Goal: Navigation & Orientation: Find specific page/section

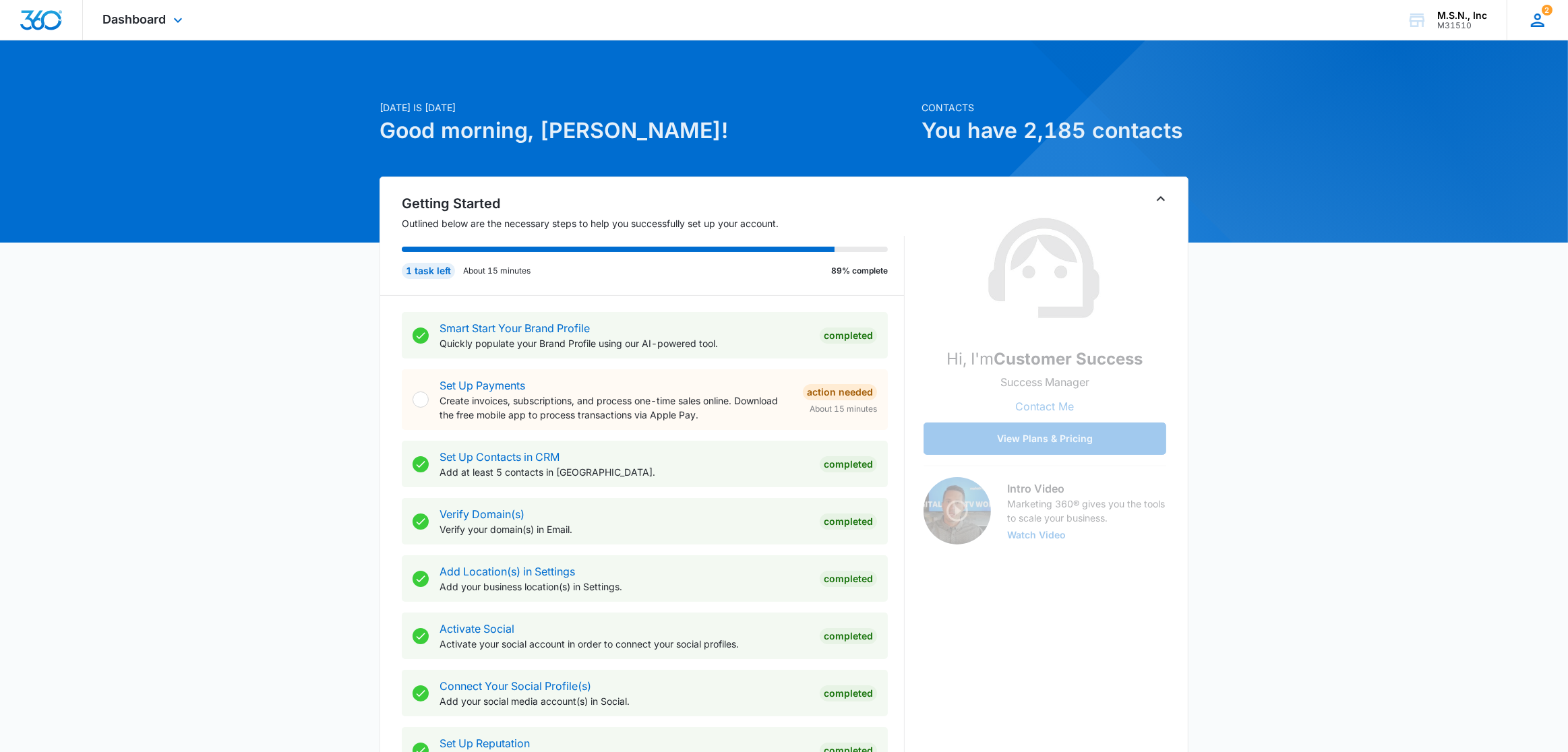
click at [1544, 15] on div "2" at bounding box center [1538, 20] width 20 height 20
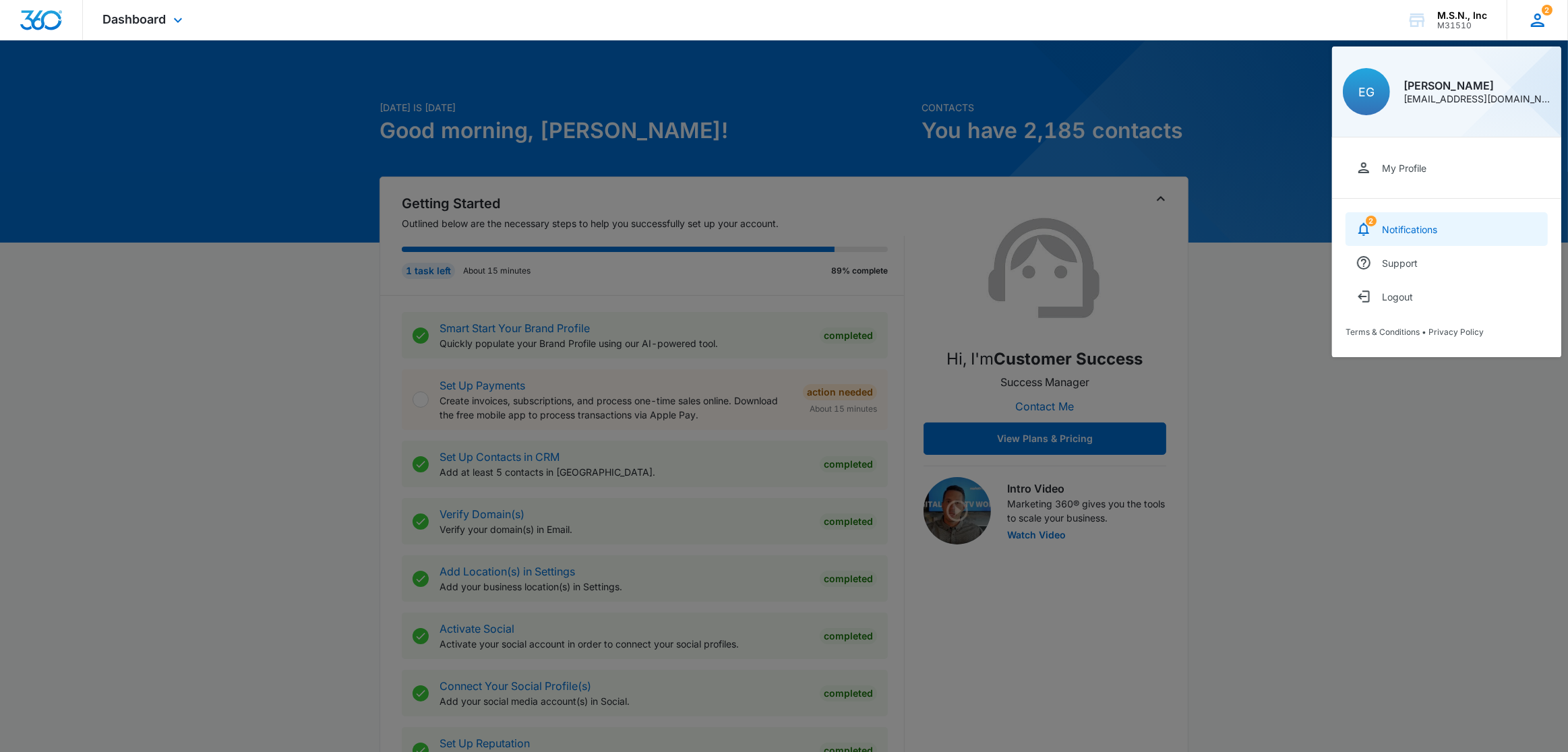
click at [1388, 219] on link "2 Notifications" at bounding box center [1446, 229] width 203 height 34
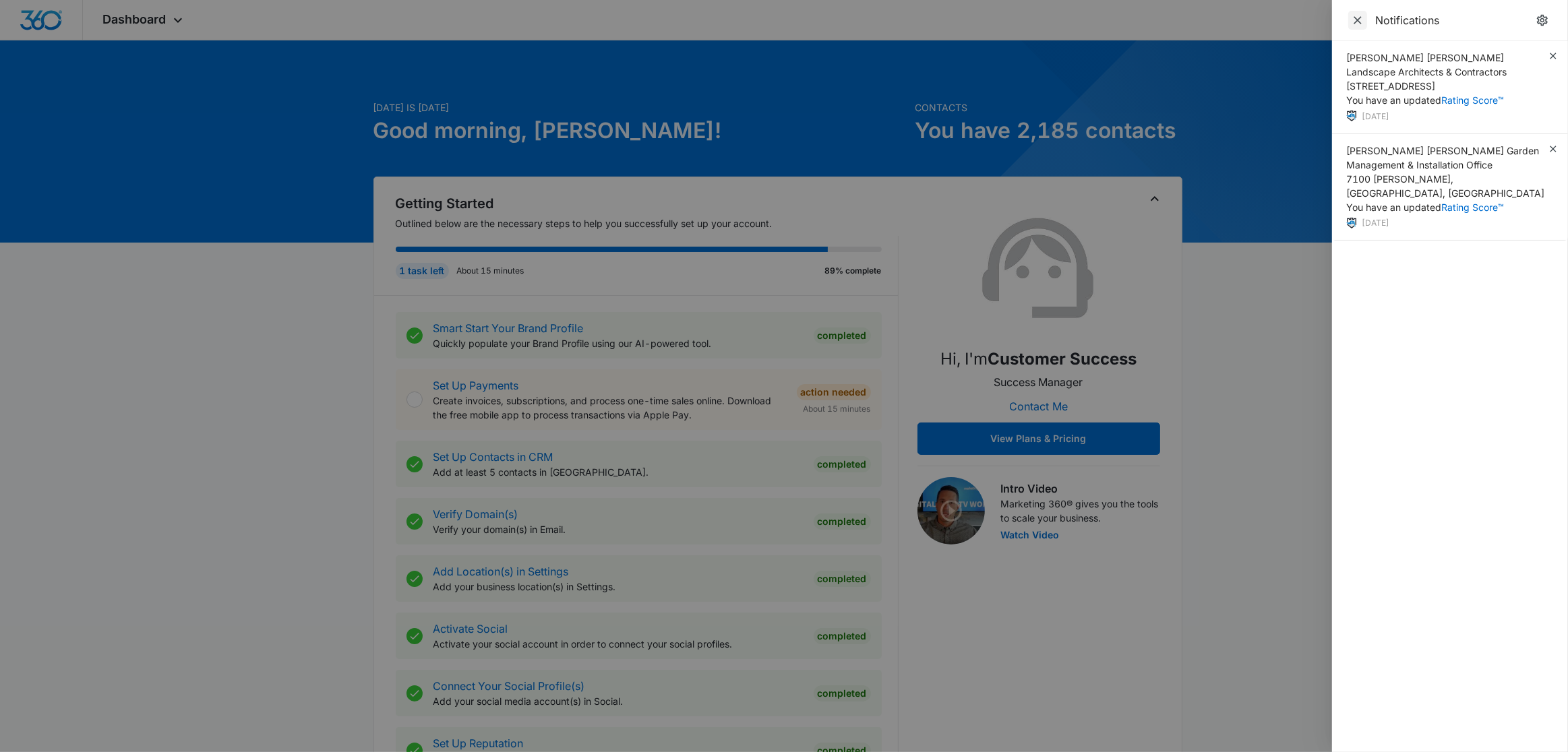
click at [1363, 17] on icon "Close" at bounding box center [1358, 20] width 14 height 14
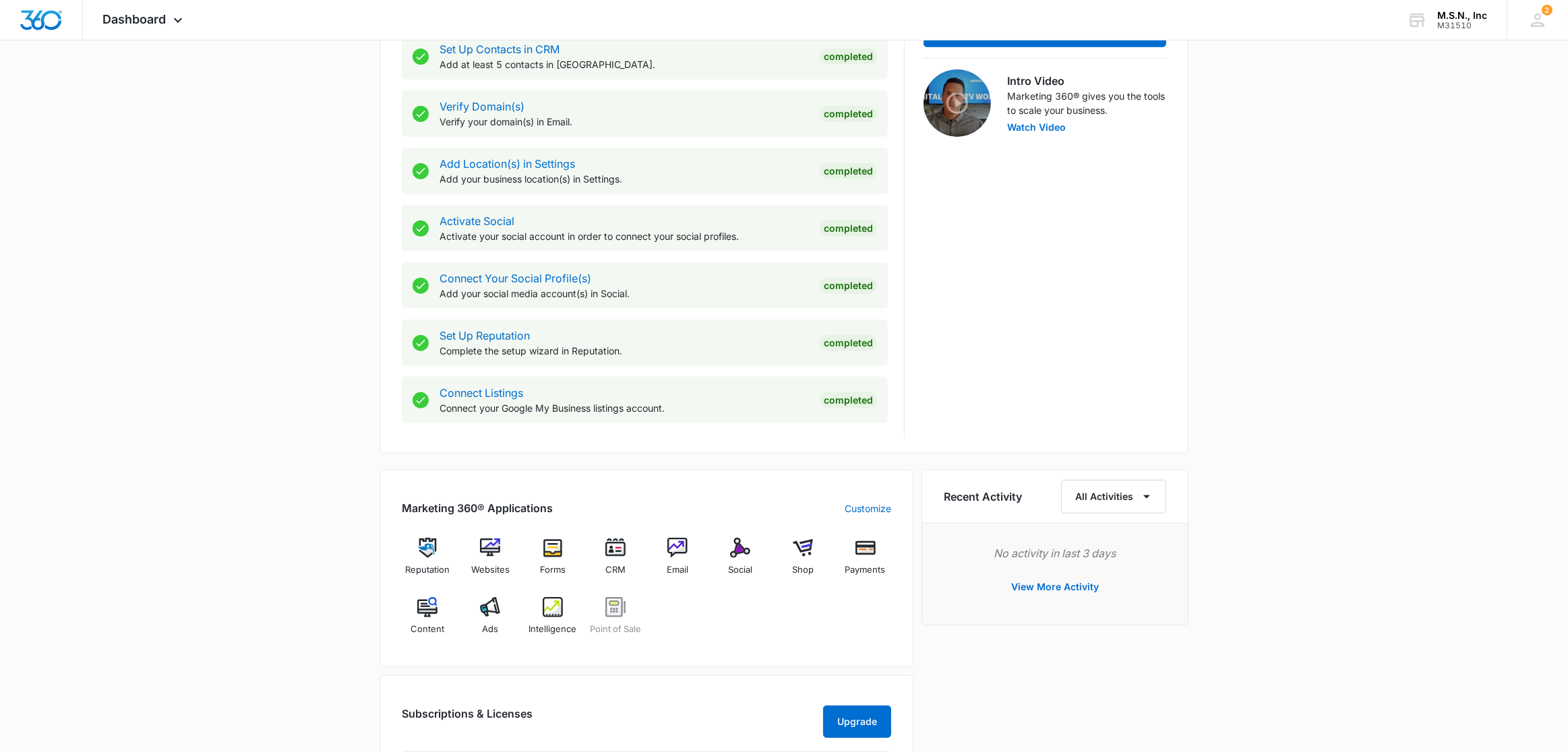
scroll to position [421, 0]
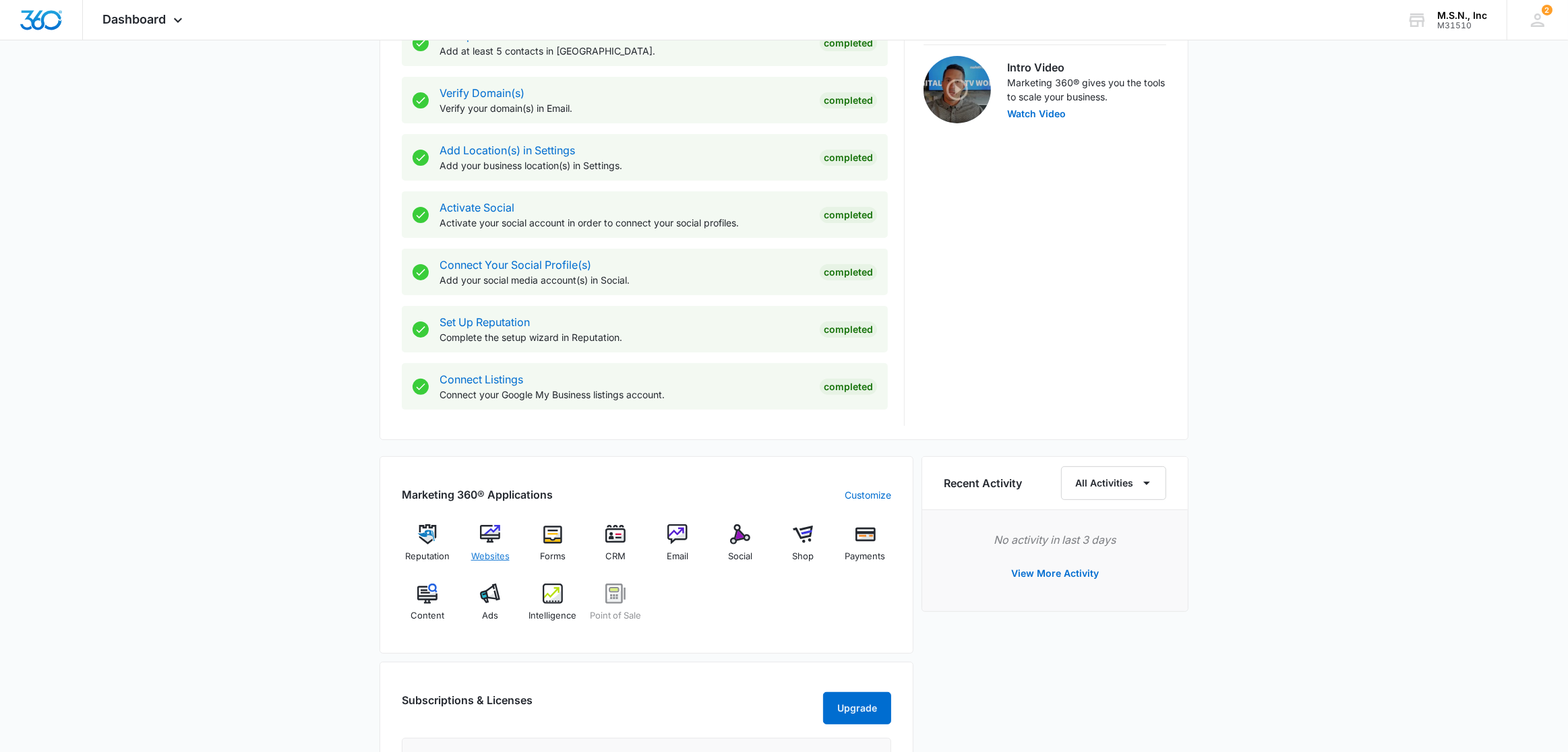
click at [492, 534] on img at bounding box center [490, 534] width 20 height 20
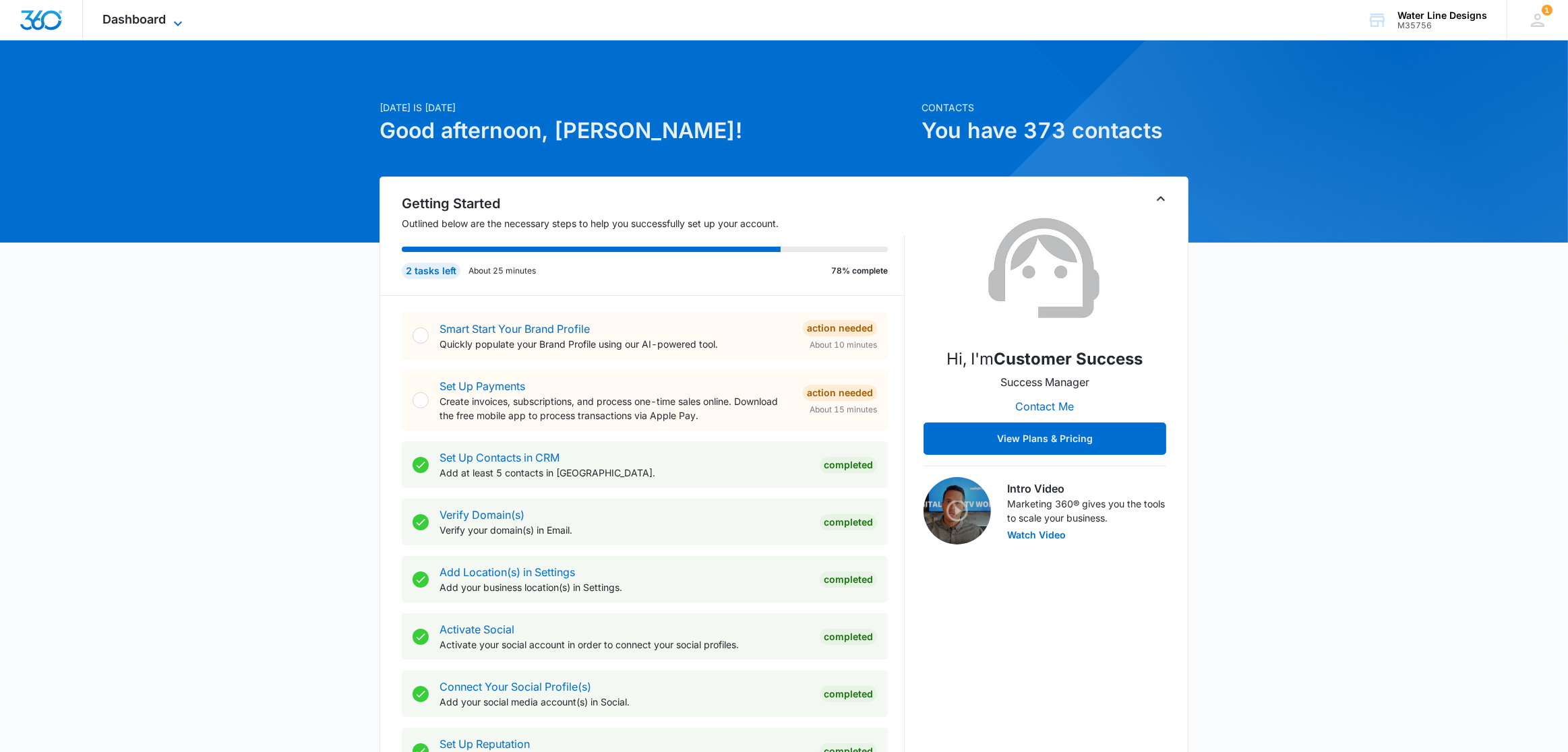
click at [147, 19] on span "Dashboard" at bounding box center [135, 19] width 64 height 14
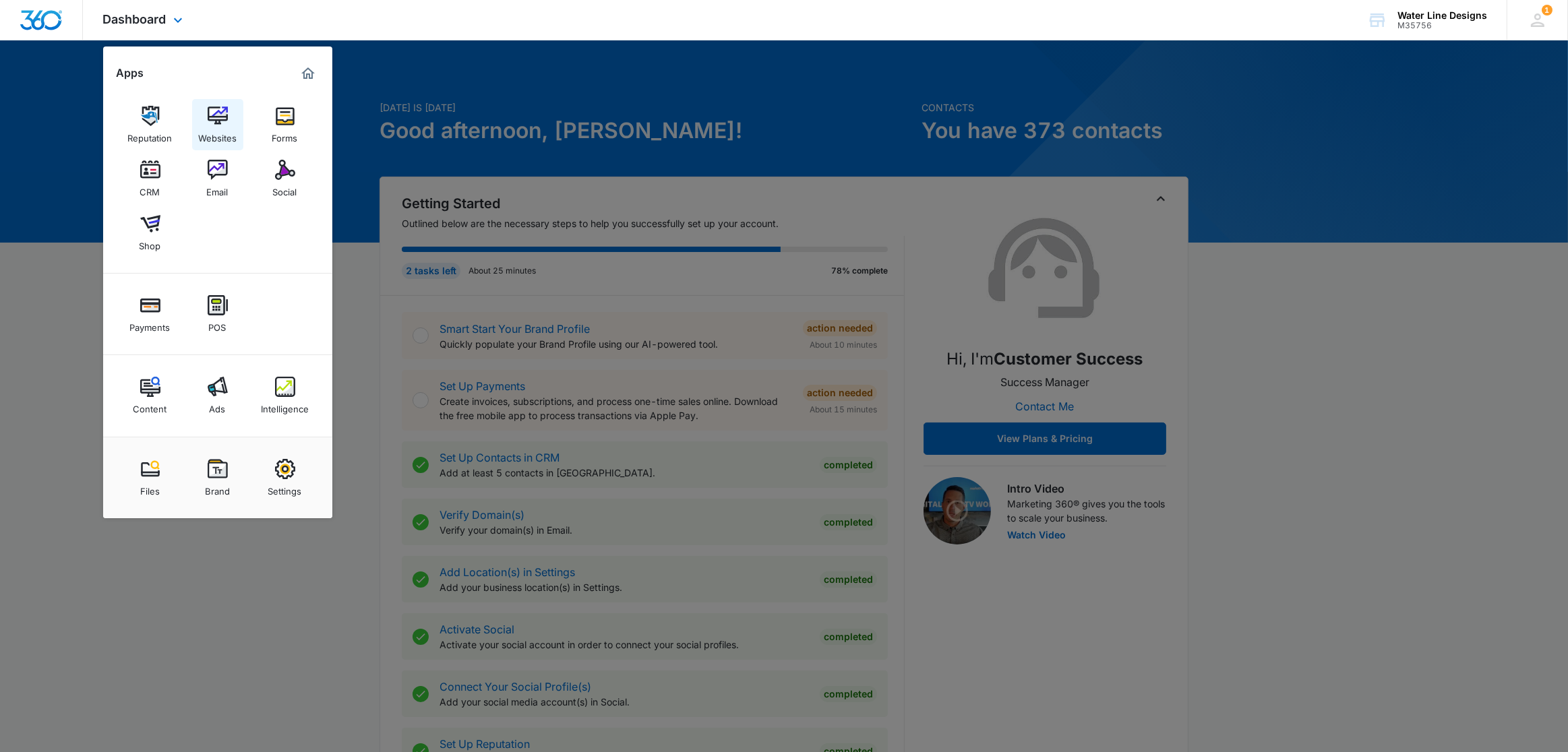
click at [213, 106] on img at bounding box center [218, 116] width 20 height 20
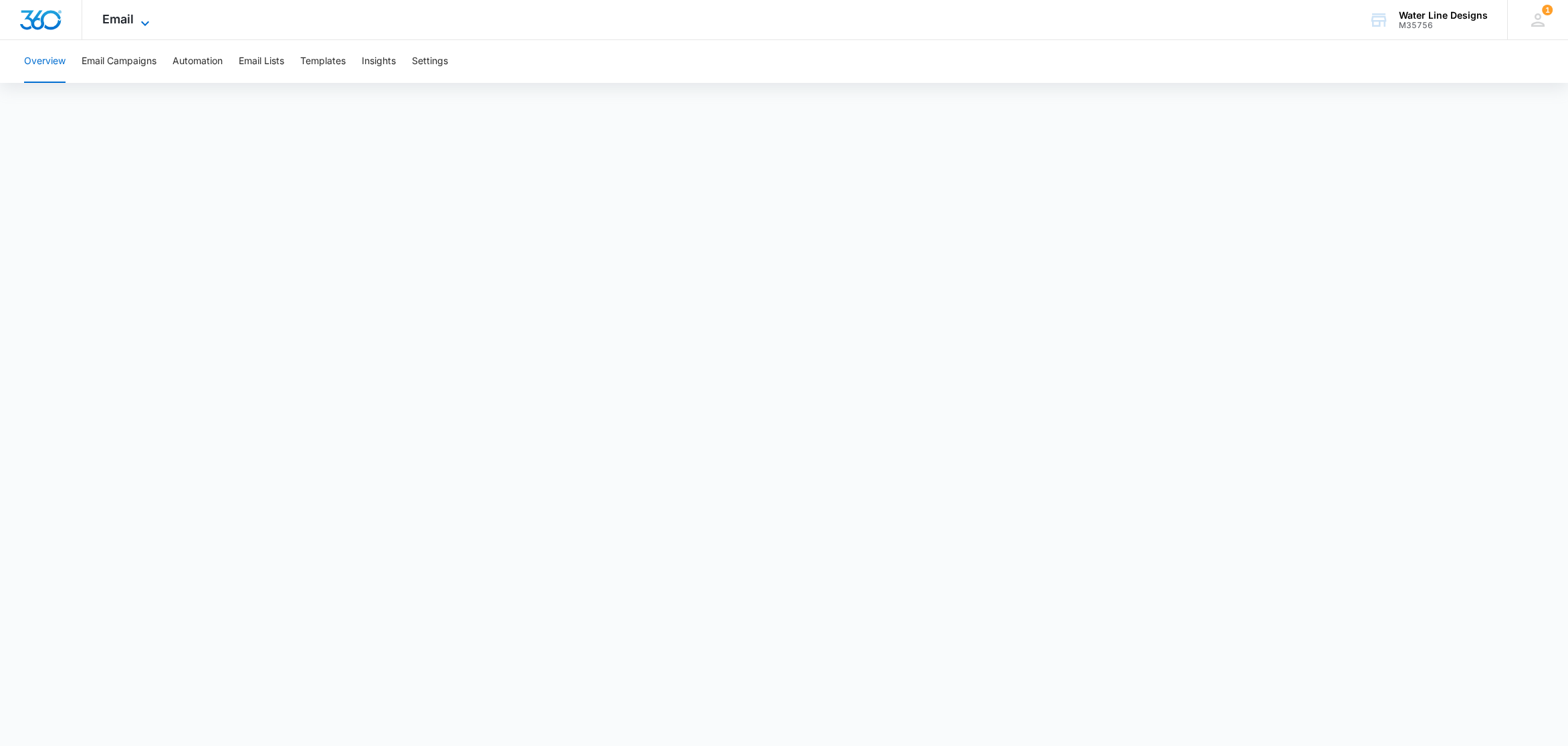
click at [138, 20] on icon at bounding box center [145, 23] width 16 height 16
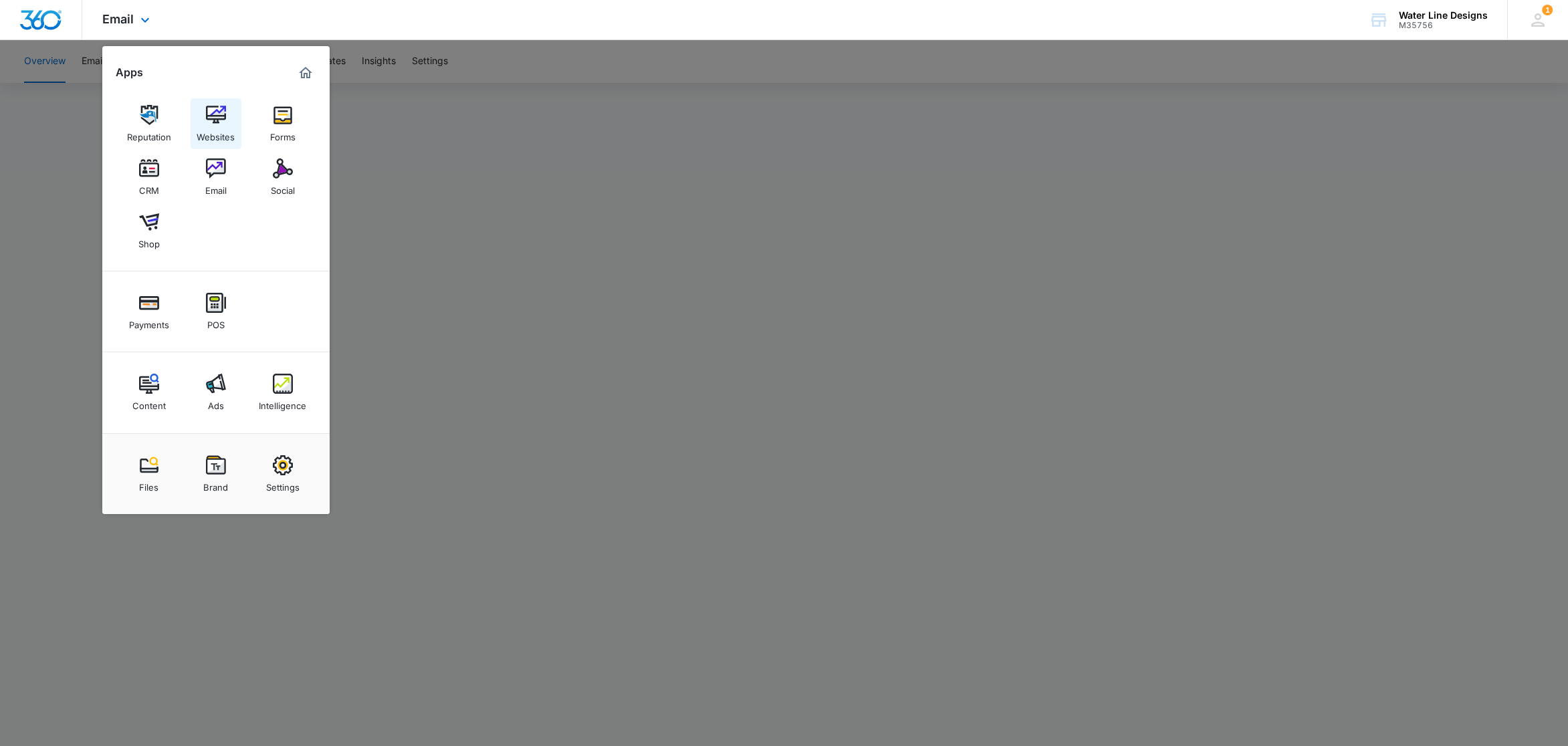
click at [228, 117] on link "Websites" at bounding box center [216, 124] width 51 height 51
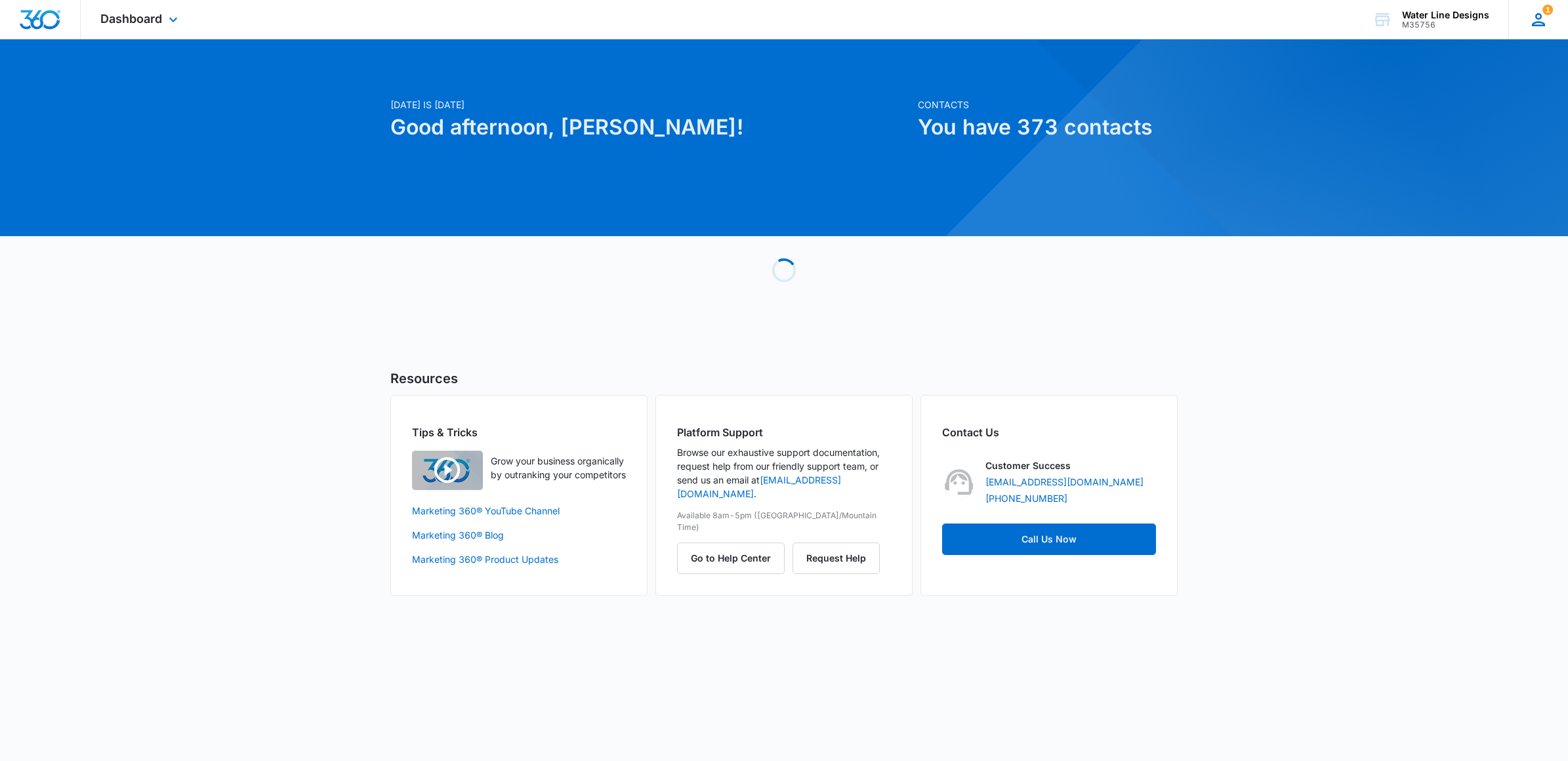
click at [1548, 15] on div "1 EG Elizabeth Graham egraham@mcdugaldsteele.com My Profile 1 Notifications Sup…" at bounding box center [1539, 19] width 60 height 39
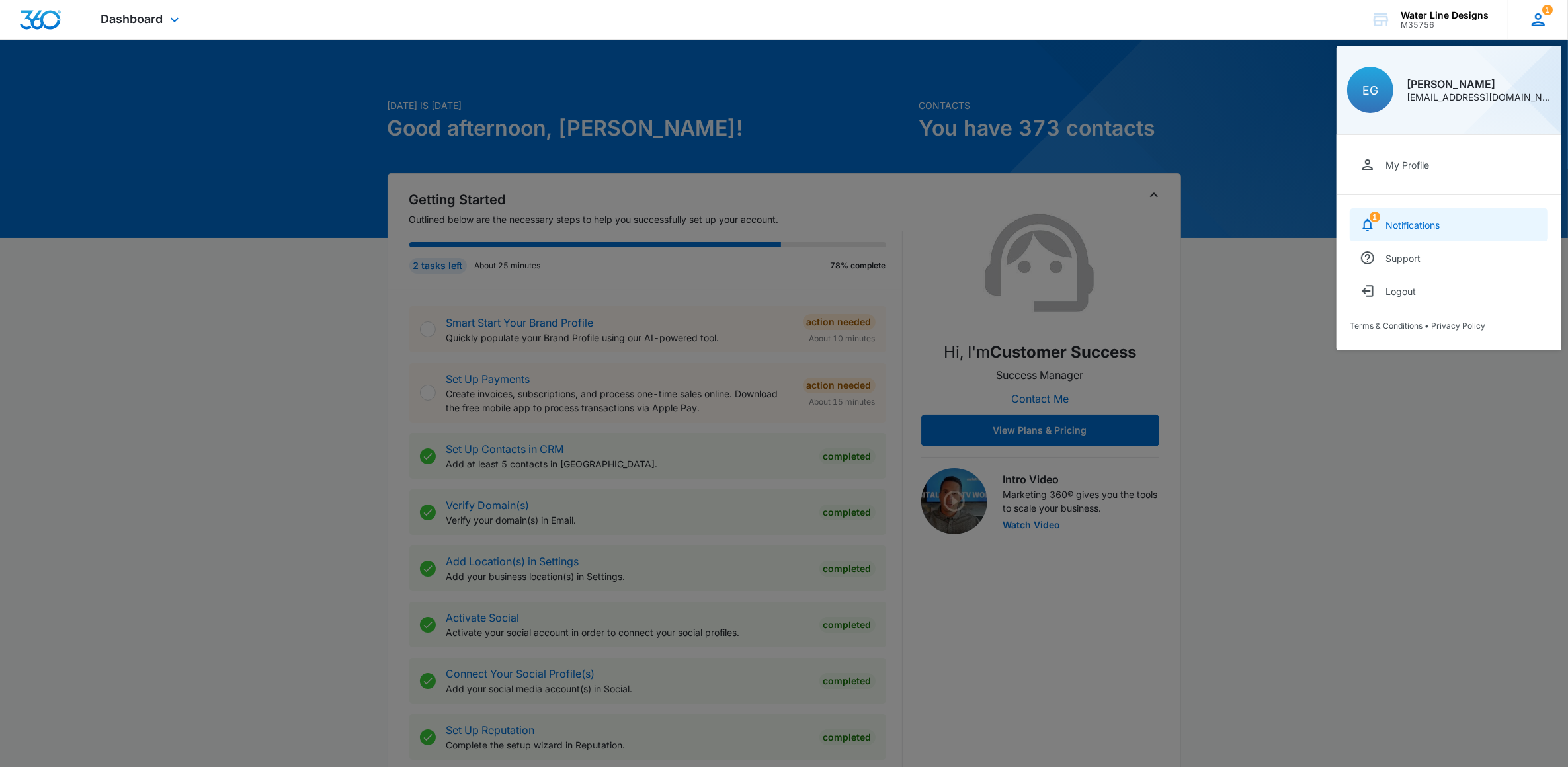
click at [1401, 211] on link "1 Notifications" at bounding box center [1449, 225] width 199 height 33
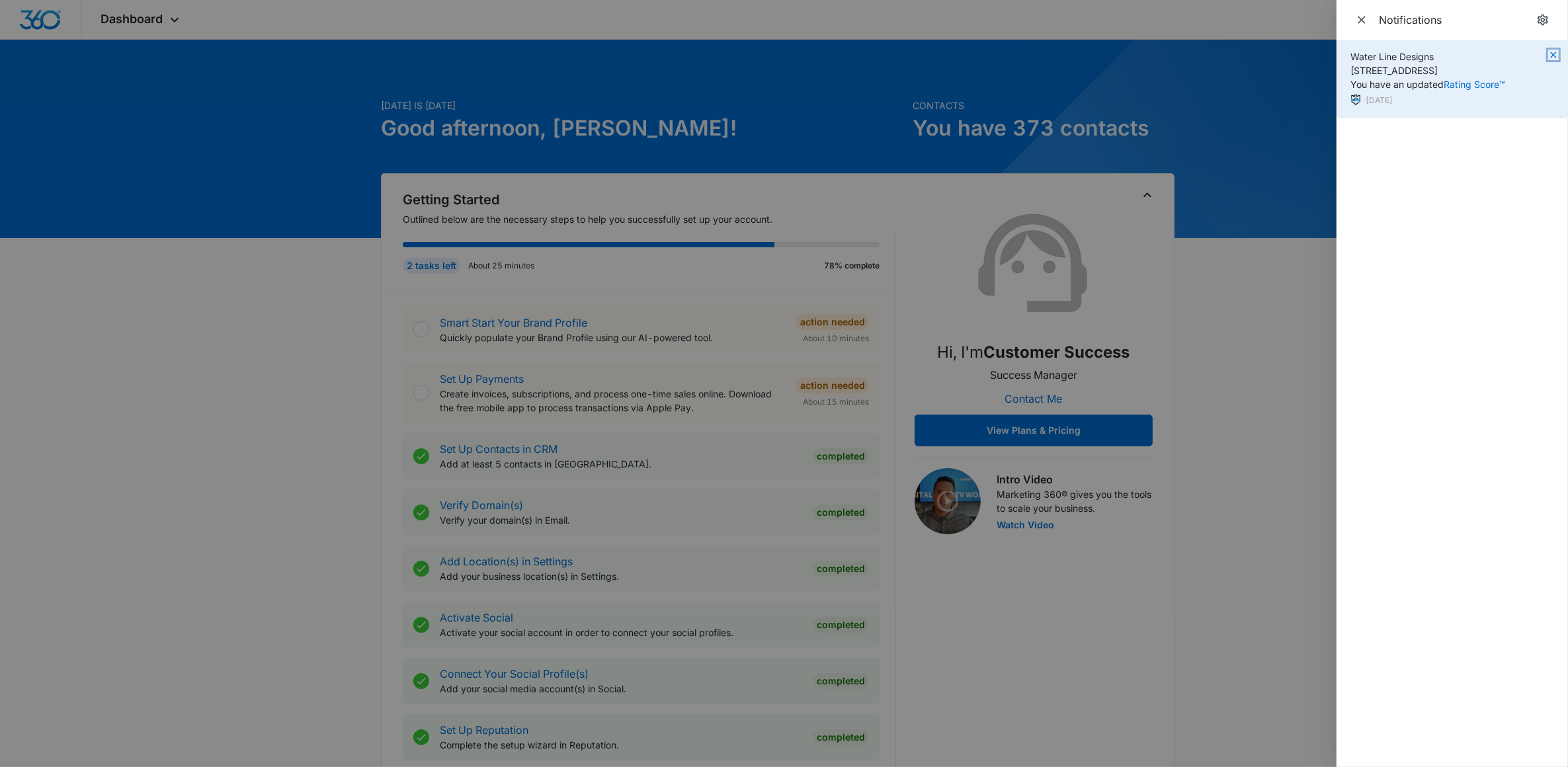
click at [1553, 56] on icon "button" at bounding box center [1553, 54] width 6 height 6
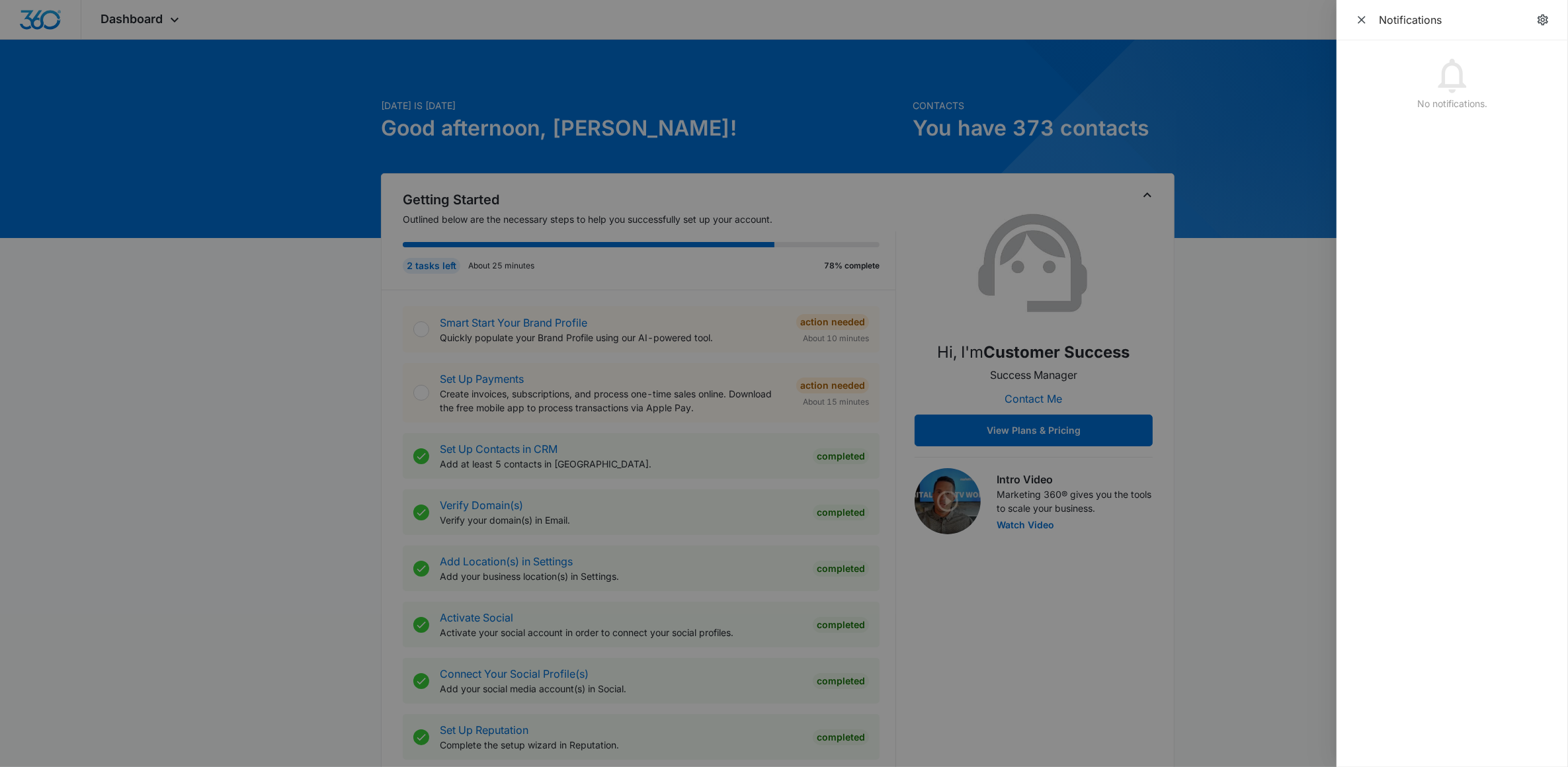
click at [229, 159] on div at bounding box center [784, 383] width 1568 height 767
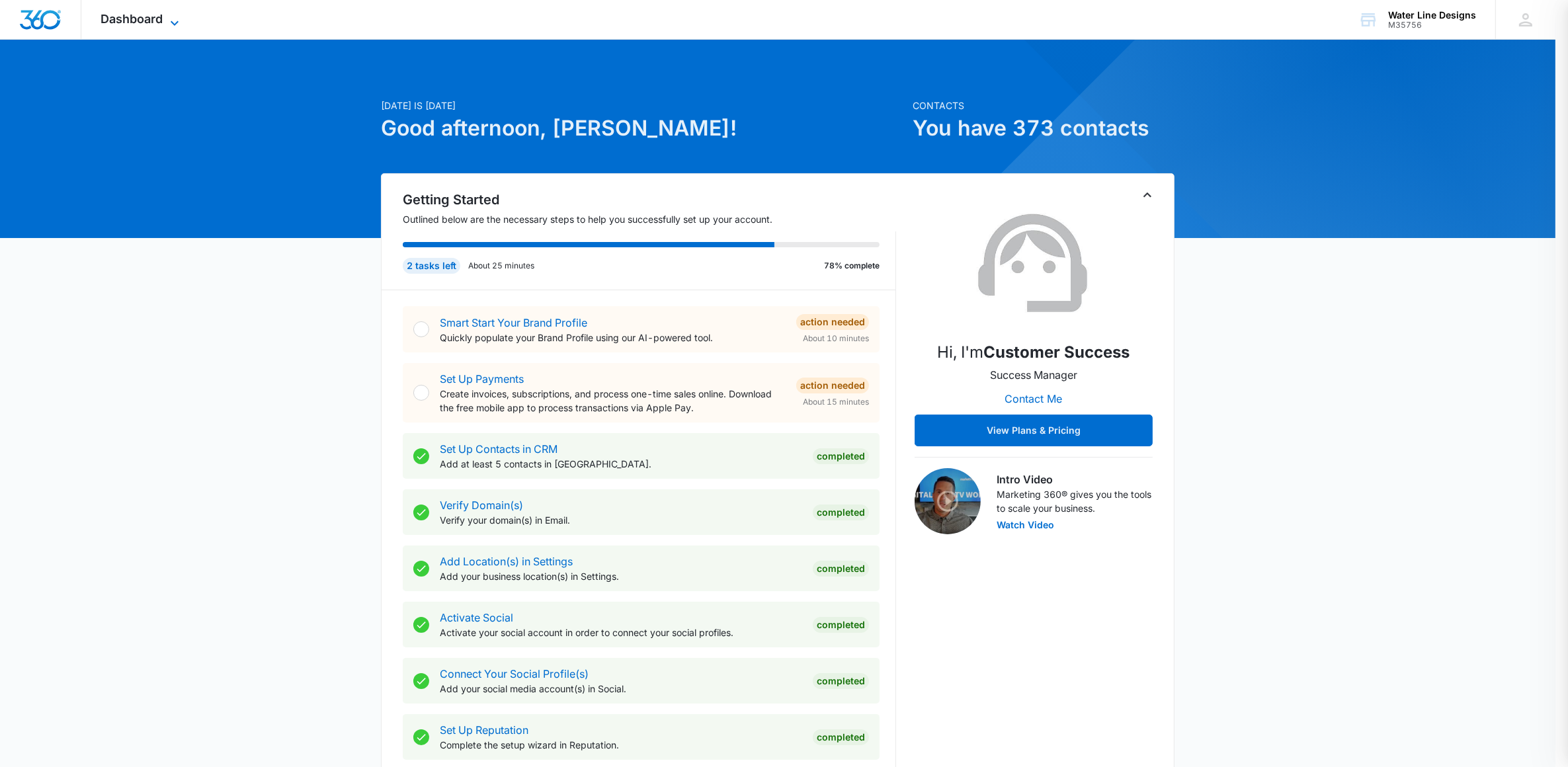
click at [154, 15] on span "Dashboard" at bounding box center [132, 19] width 62 height 14
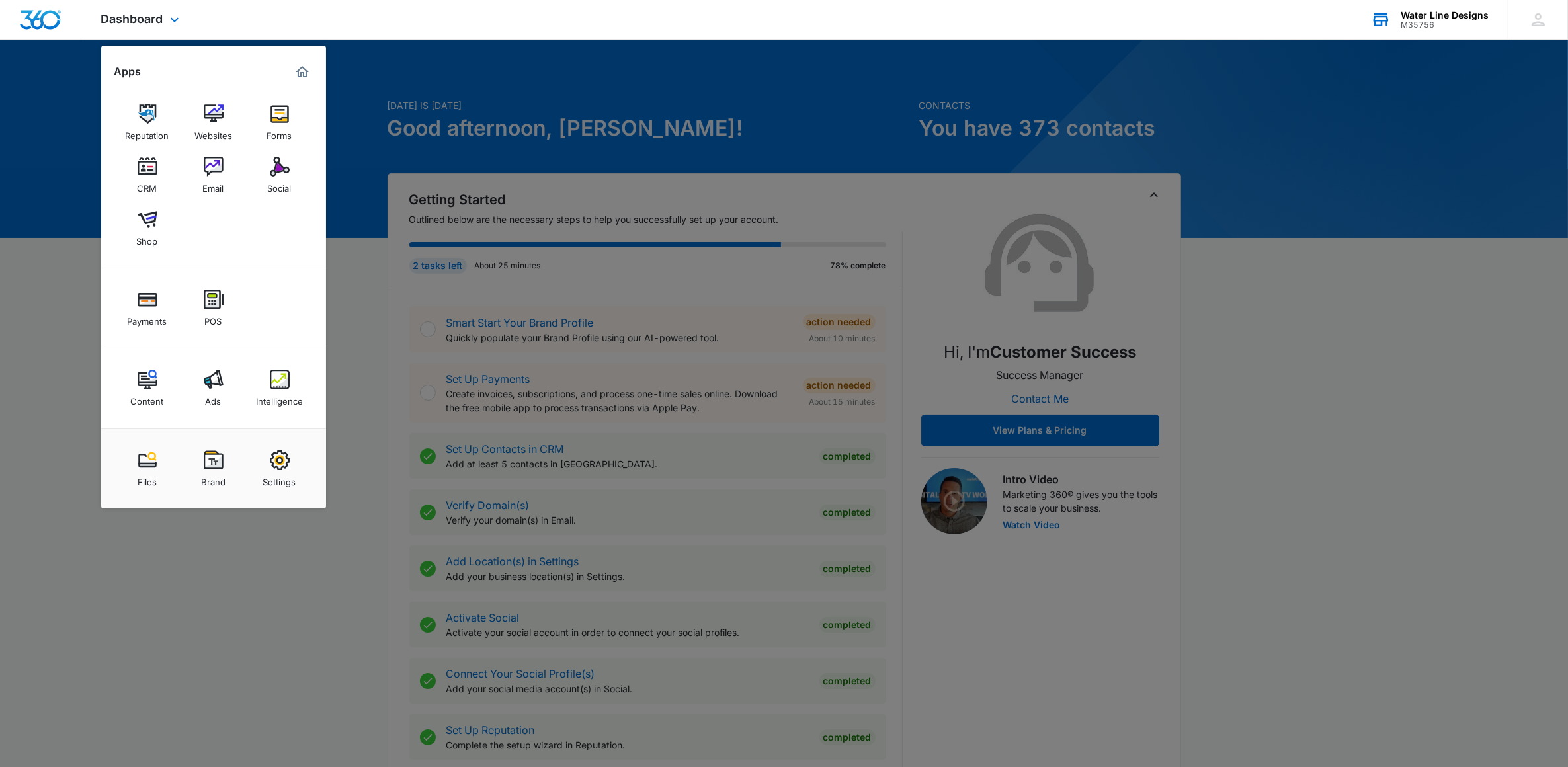
click at [1436, 20] on div "M35756" at bounding box center [1444, 25] width 88 height 9
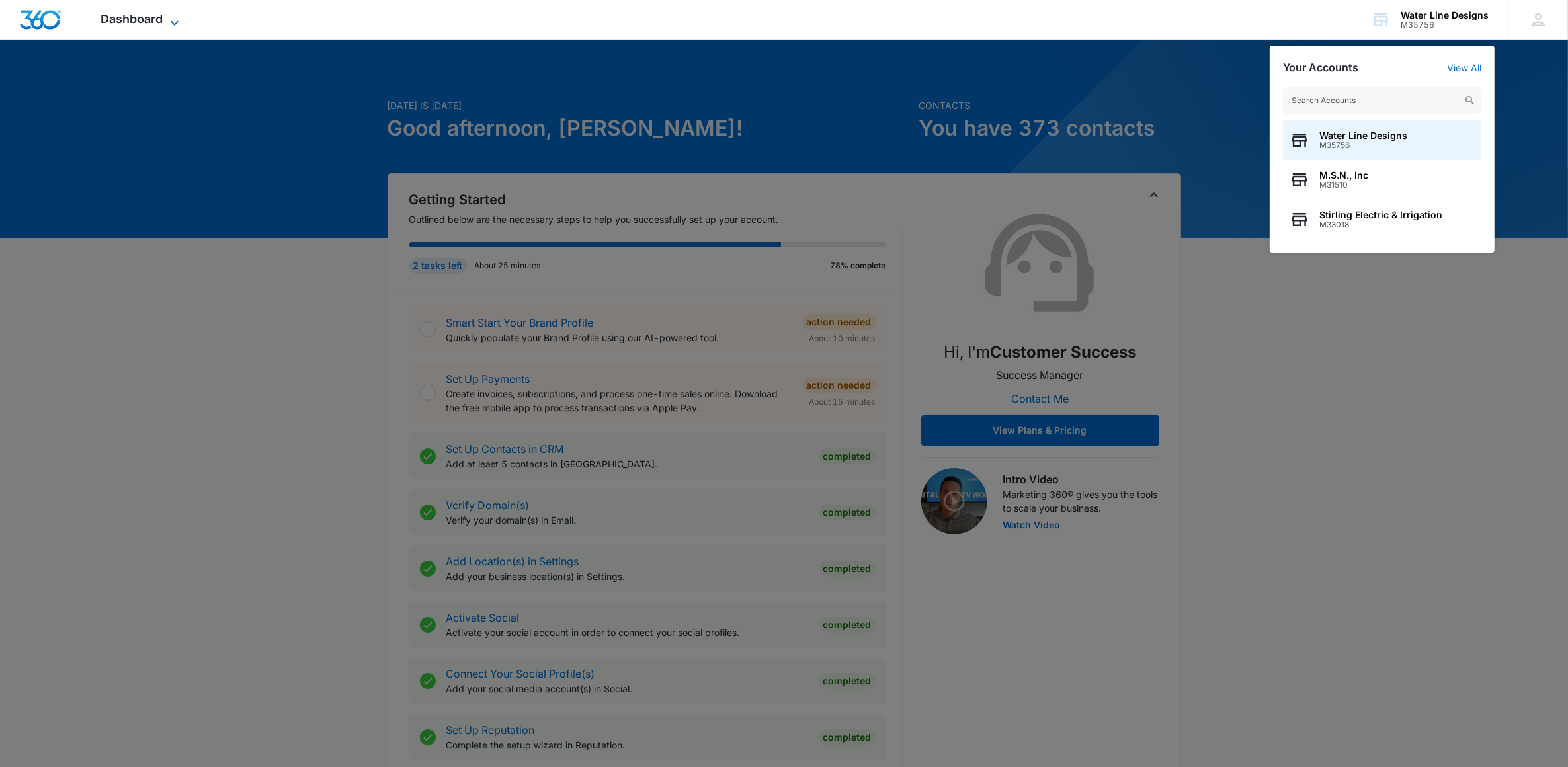
click at [143, 17] on span "Dashboard" at bounding box center [132, 19] width 62 height 14
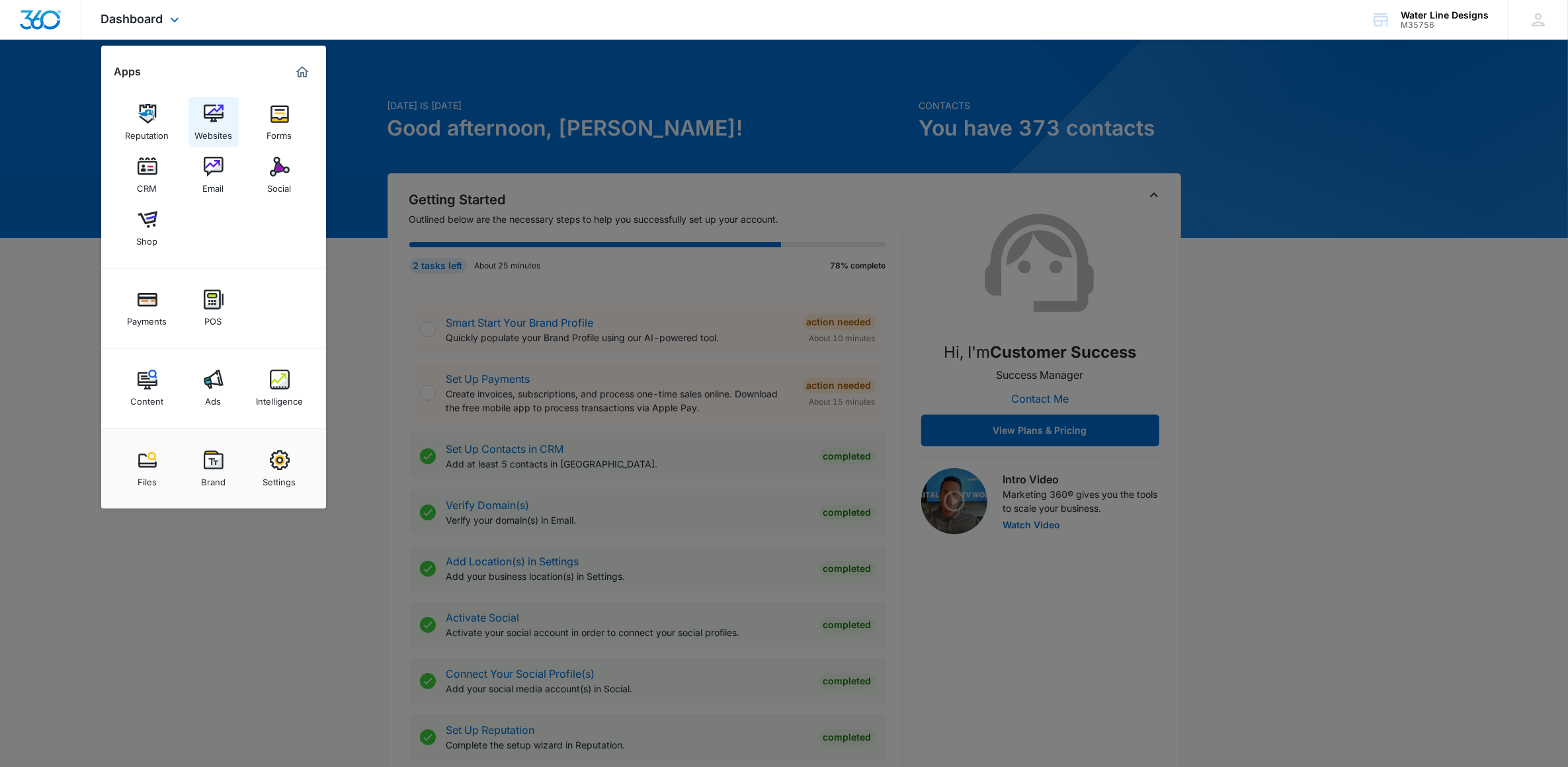
click at [206, 118] on img at bounding box center [213, 114] width 20 height 20
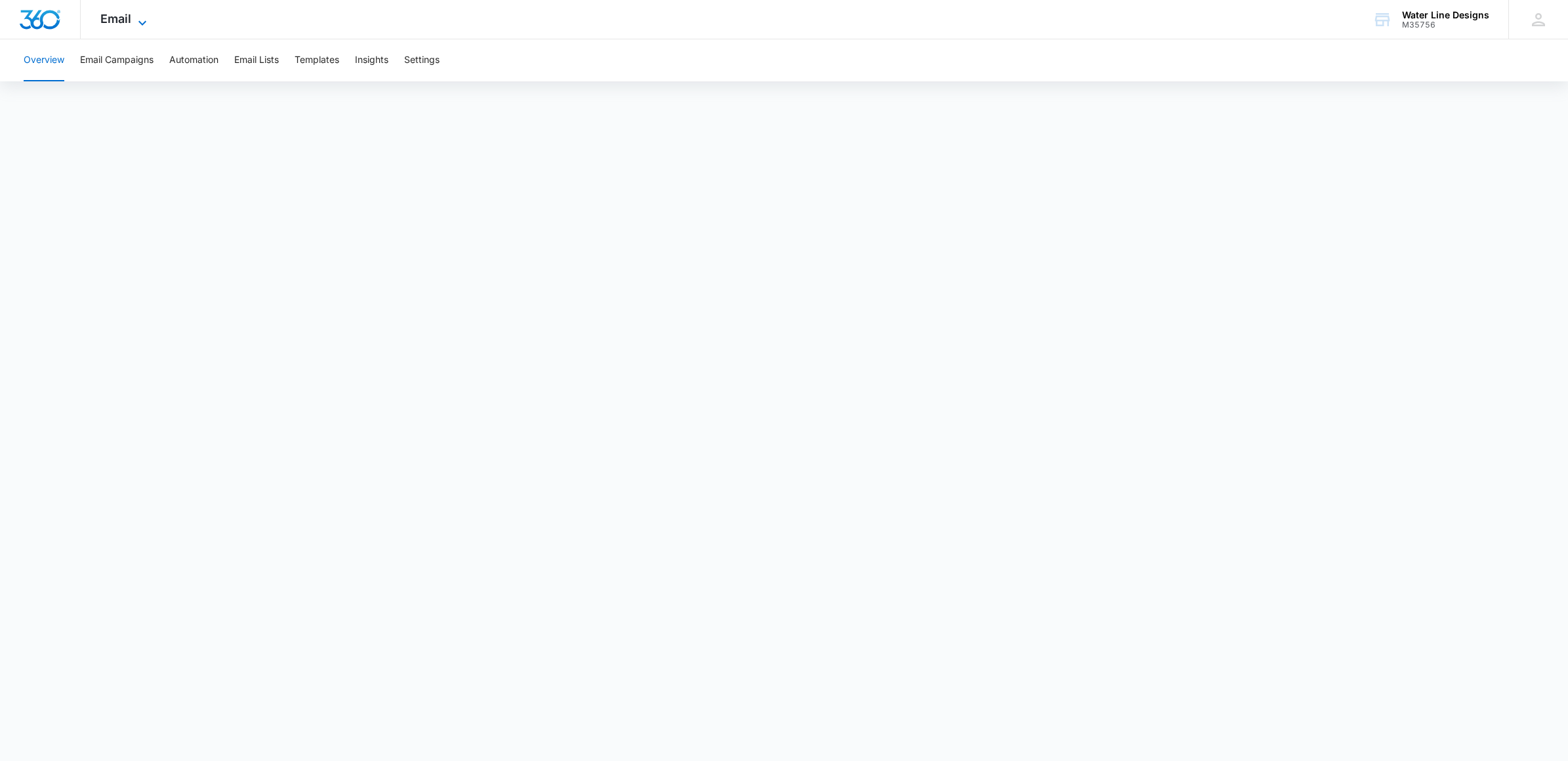
click at [137, 27] on icon at bounding box center [142, 23] width 16 height 16
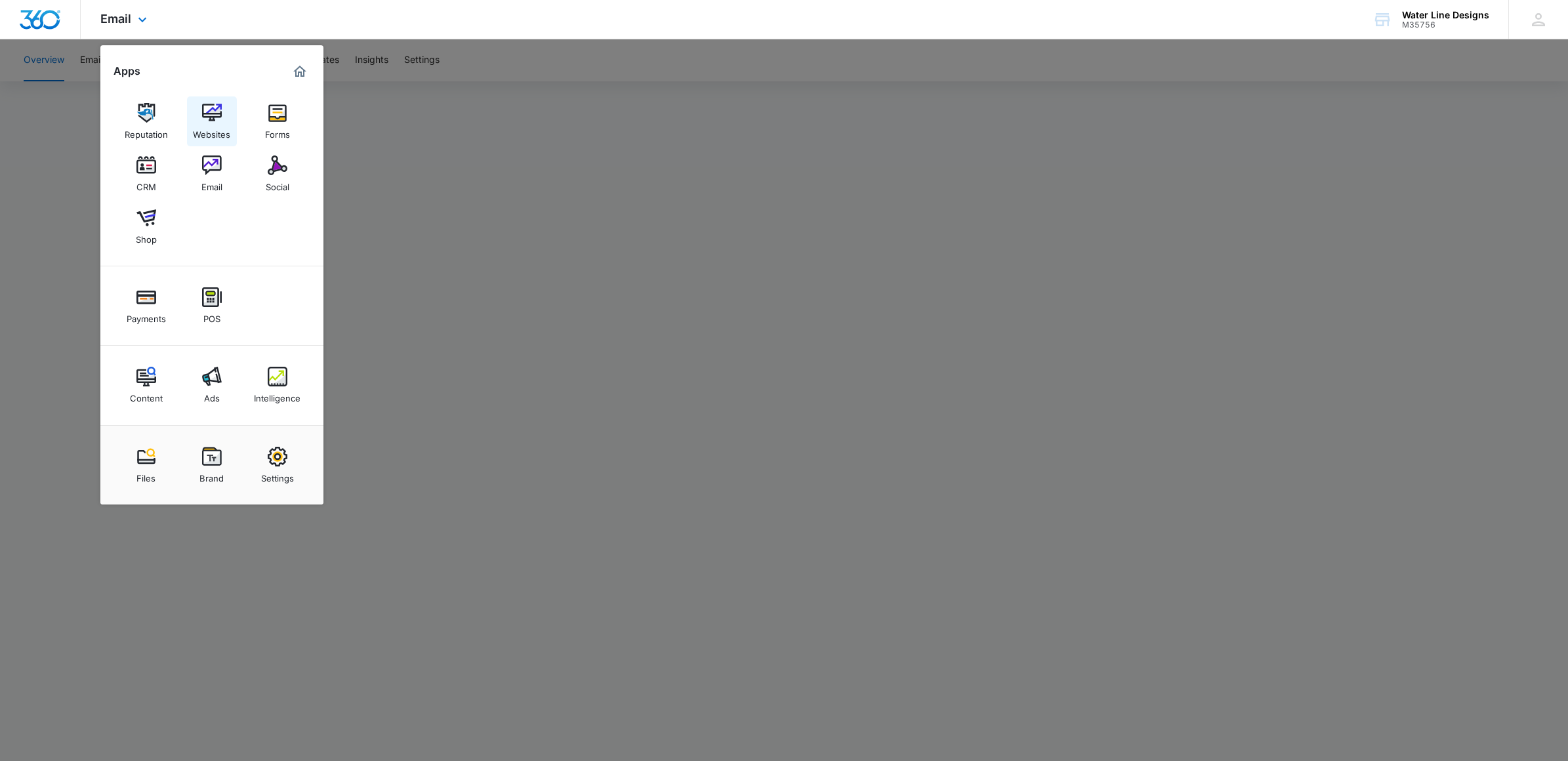
click at [208, 110] on img at bounding box center [212, 113] width 20 height 19
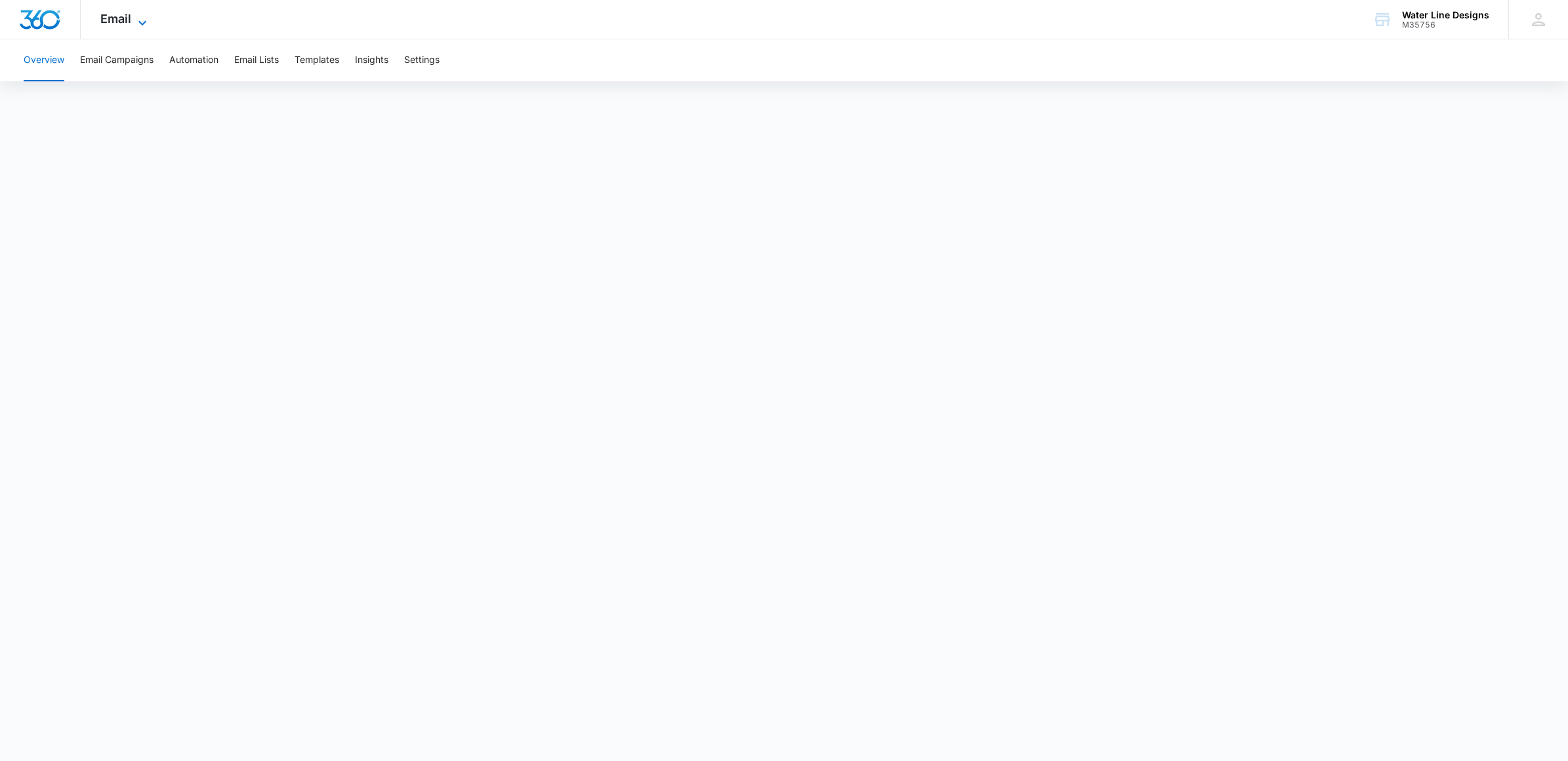
click at [137, 19] on icon at bounding box center [142, 23] width 16 height 16
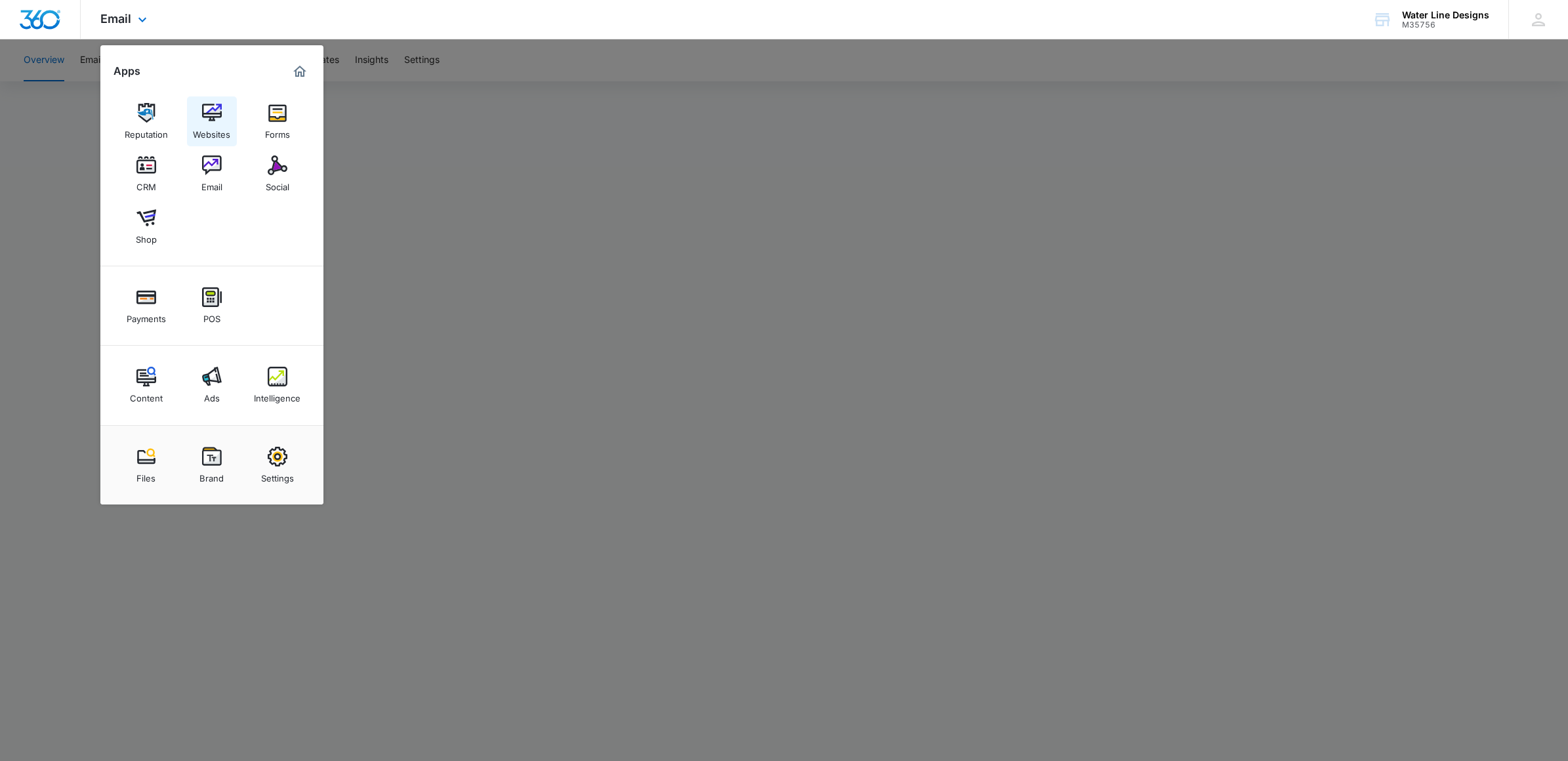
click at [219, 103] on img at bounding box center [212, 113] width 20 height 19
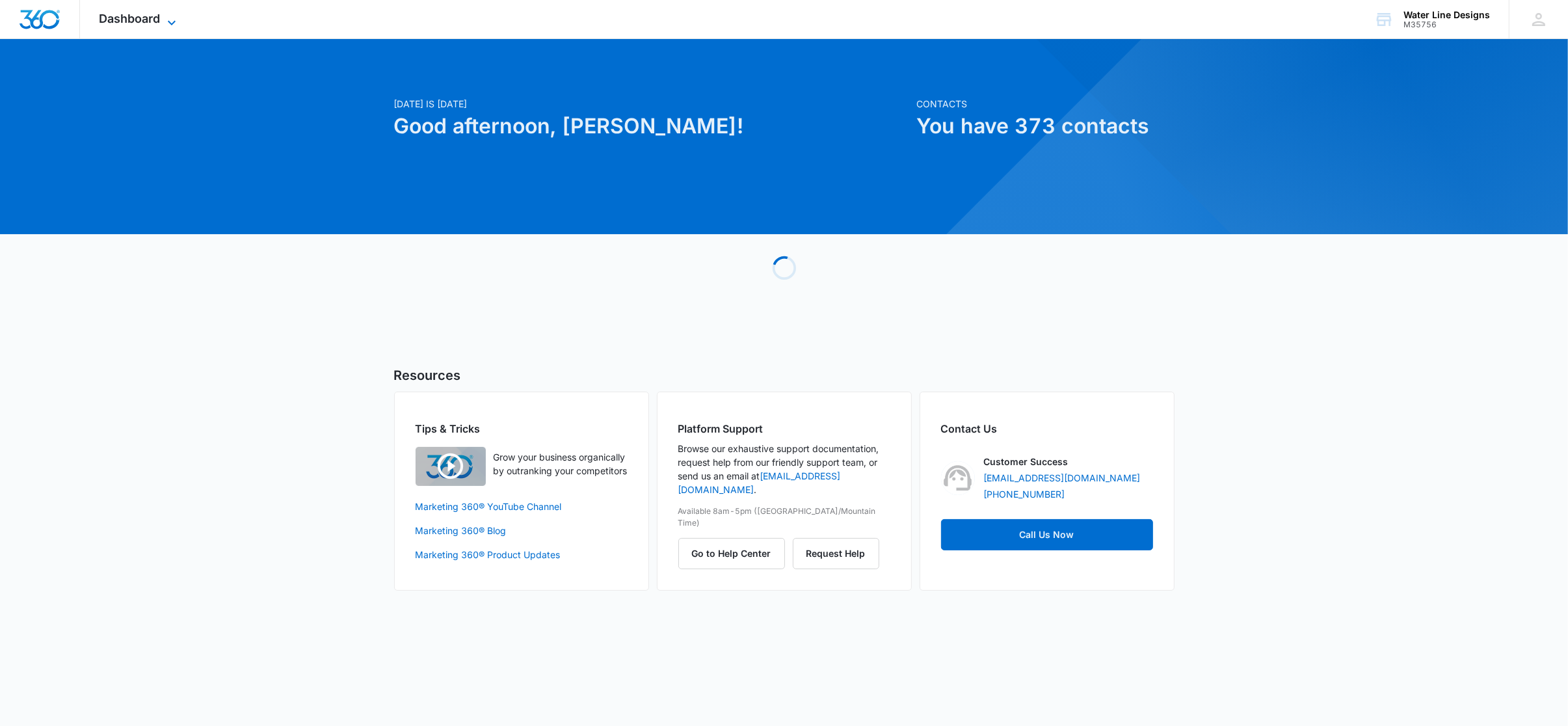
click at [174, 15] on icon at bounding box center [171, 23] width 16 height 16
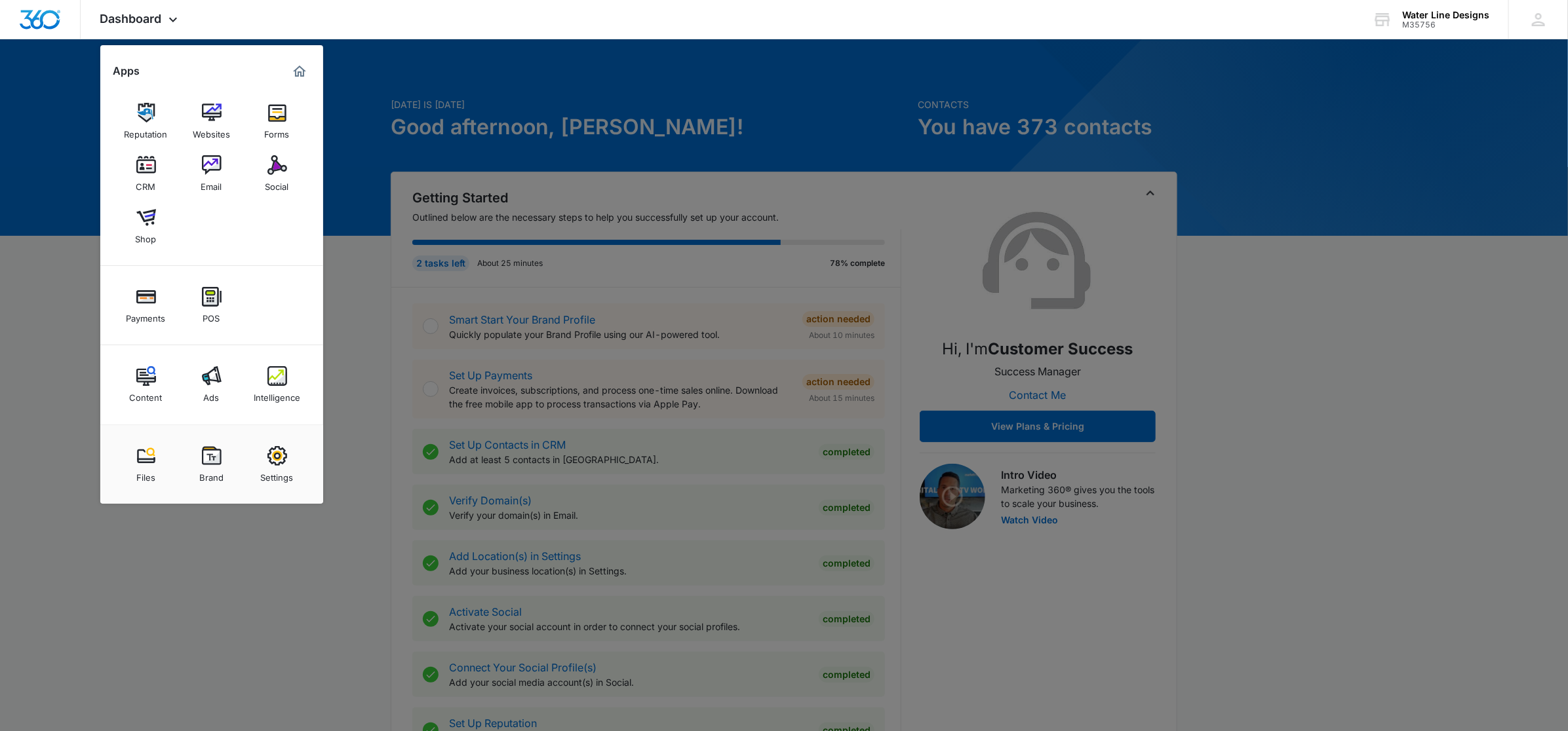
click at [217, 166] on img at bounding box center [212, 165] width 19 height 19
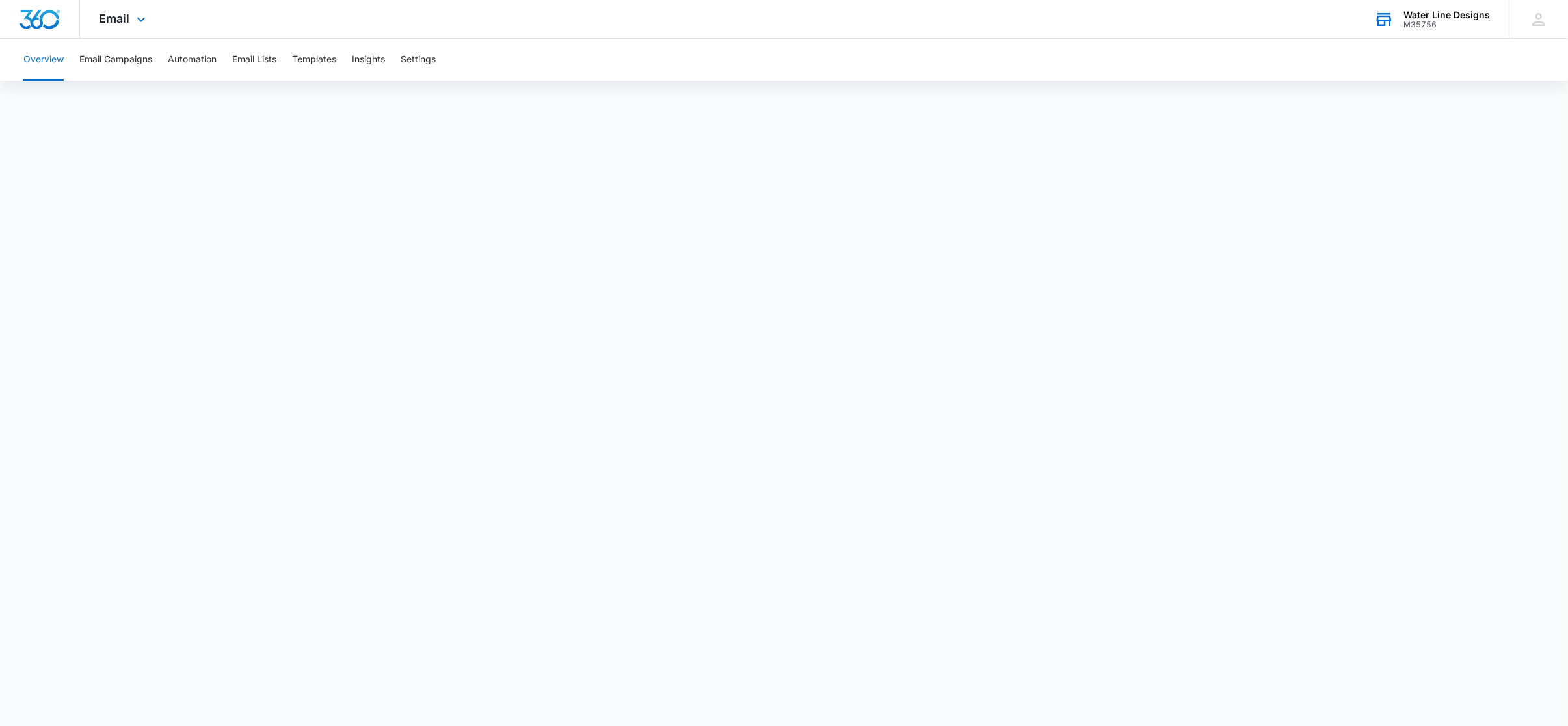
click at [1460, 7] on div "Water Line Designs M35756 Your Accounts View All" at bounding box center [1431, 19] width 154 height 39
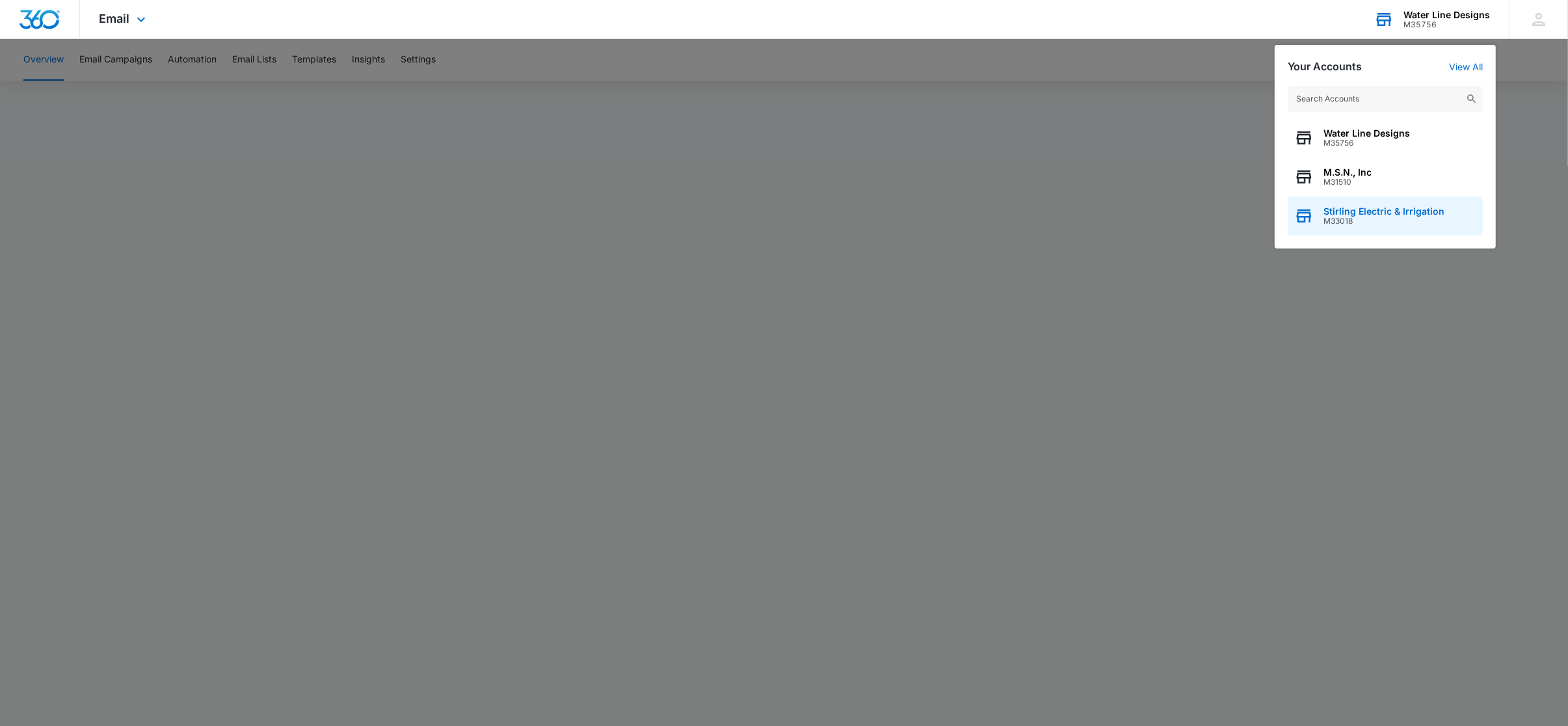
click at [1363, 221] on span "M33018" at bounding box center [1384, 221] width 121 height 9
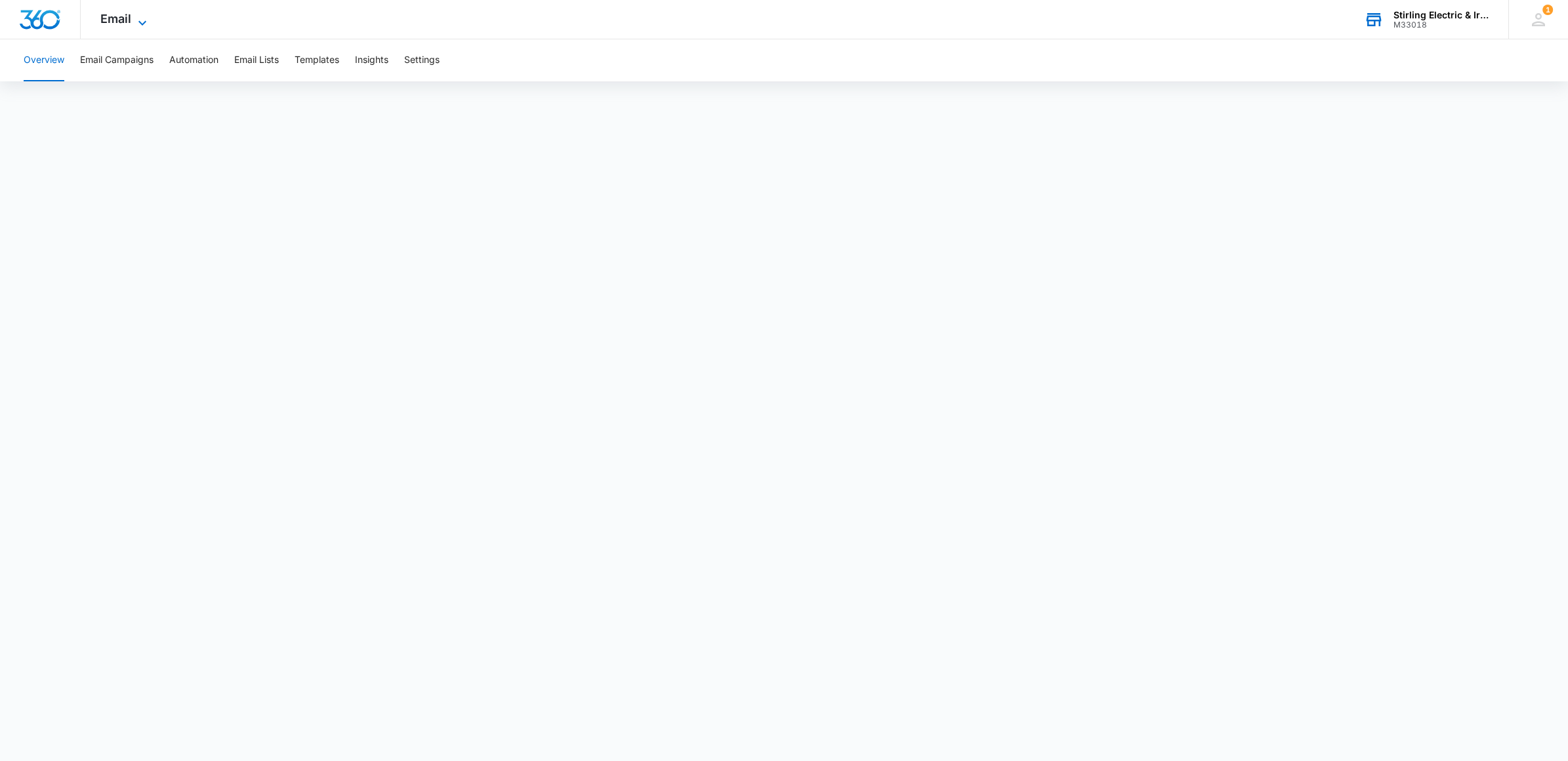
click at [123, 21] on span "Email" at bounding box center [116, 19] width 31 height 14
